Goal: Navigation & Orientation: Find specific page/section

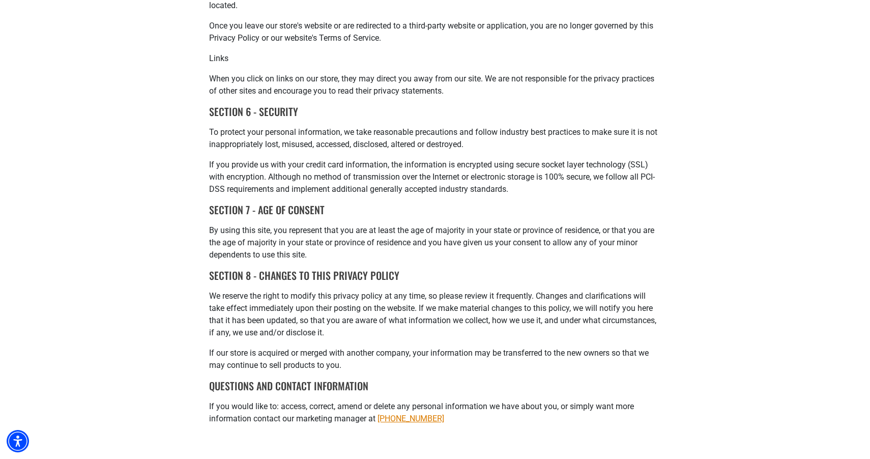
scroll to position [1054, 0]
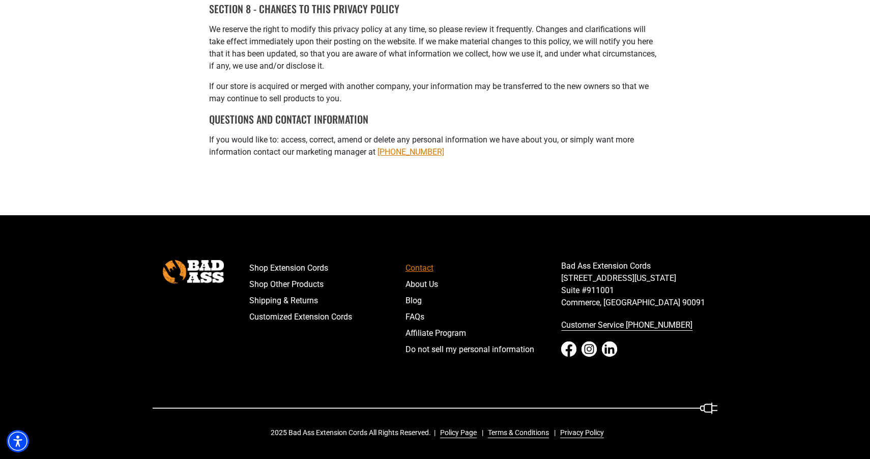
click at [416, 275] on link "Contact" at bounding box center [483, 268] width 156 height 16
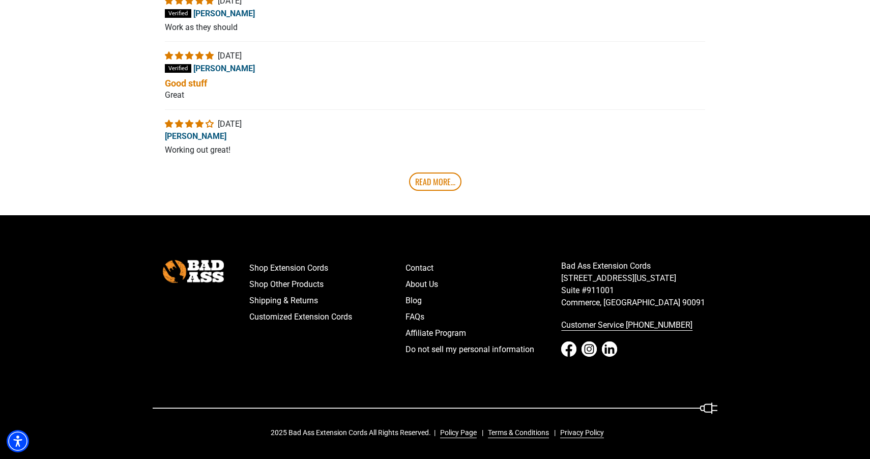
scroll to position [1775, 0]
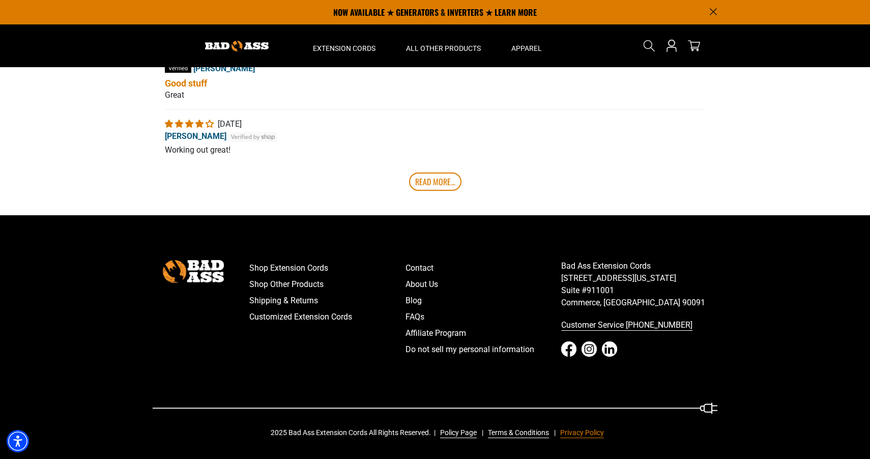
click at [590, 434] on link "Privacy Policy" at bounding box center [580, 432] width 48 height 11
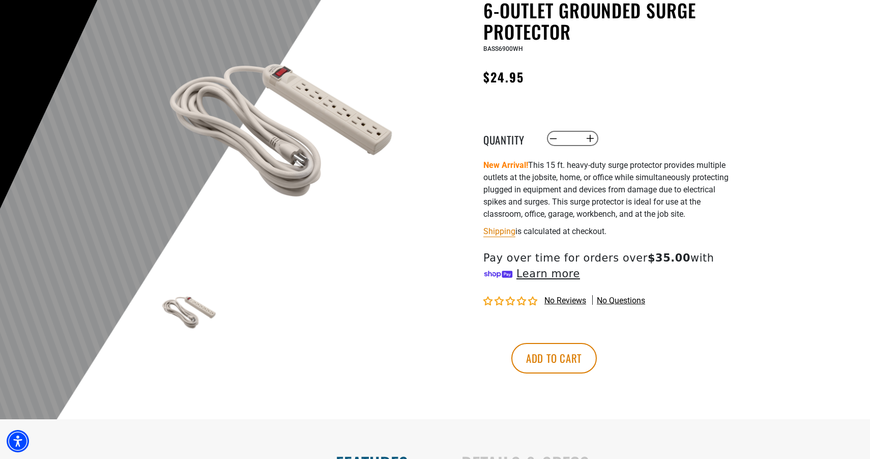
scroll to position [126, 0]
